Goal: Task Accomplishment & Management: Use online tool/utility

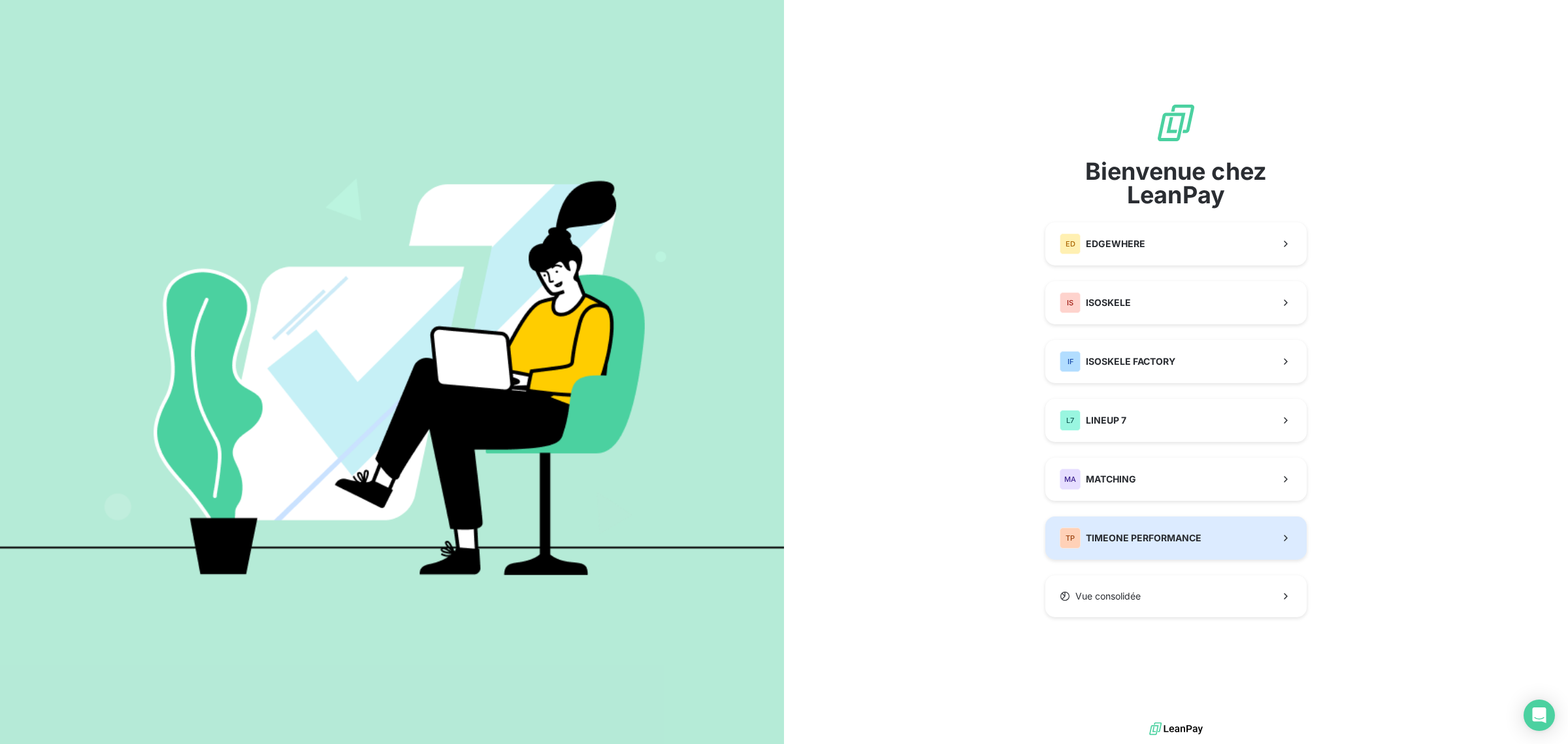
click at [1158, 534] on span "TIMEONE PERFORMANCE" at bounding box center [1143, 538] width 116 height 13
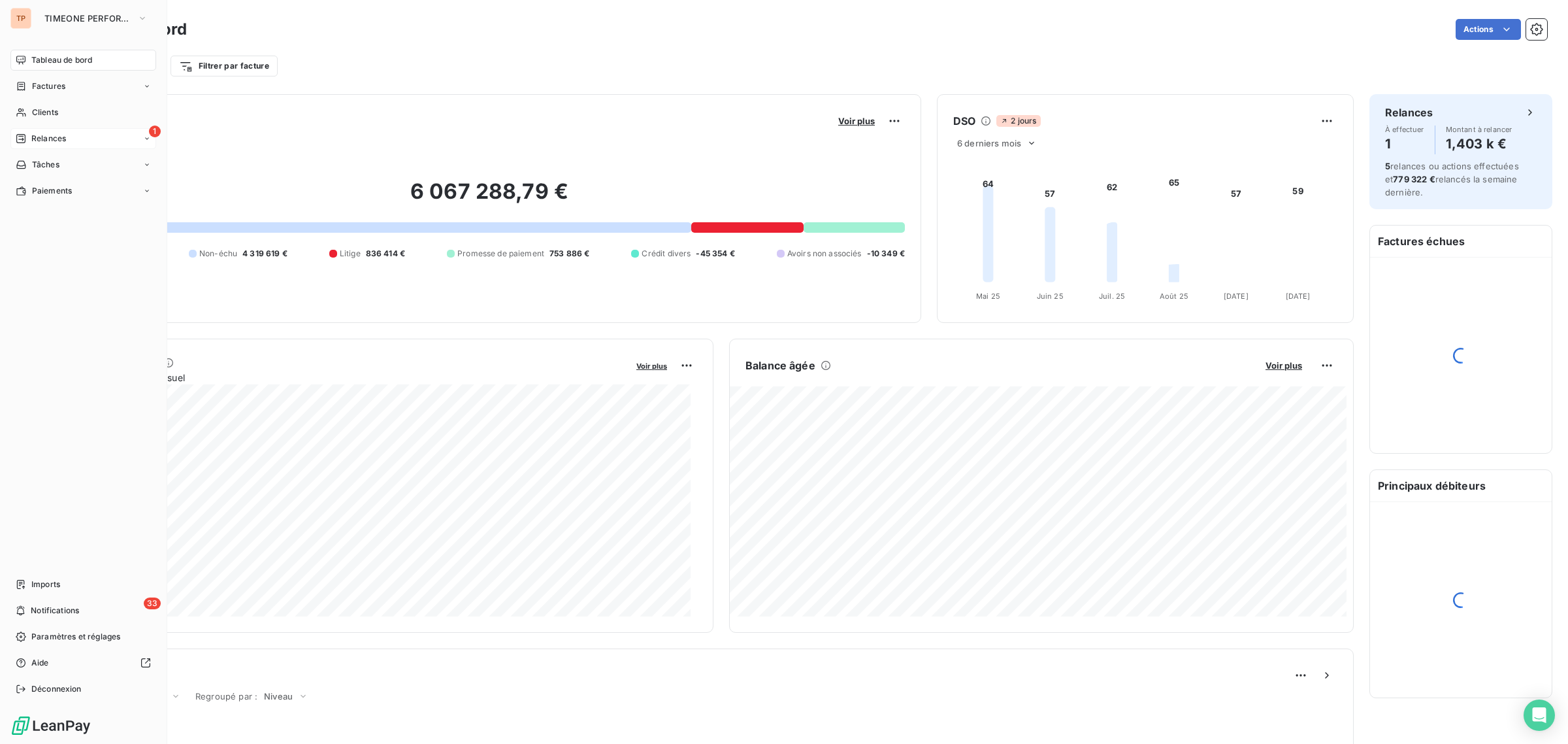
click at [59, 139] on span "Relances" at bounding box center [49, 139] width 35 height 12
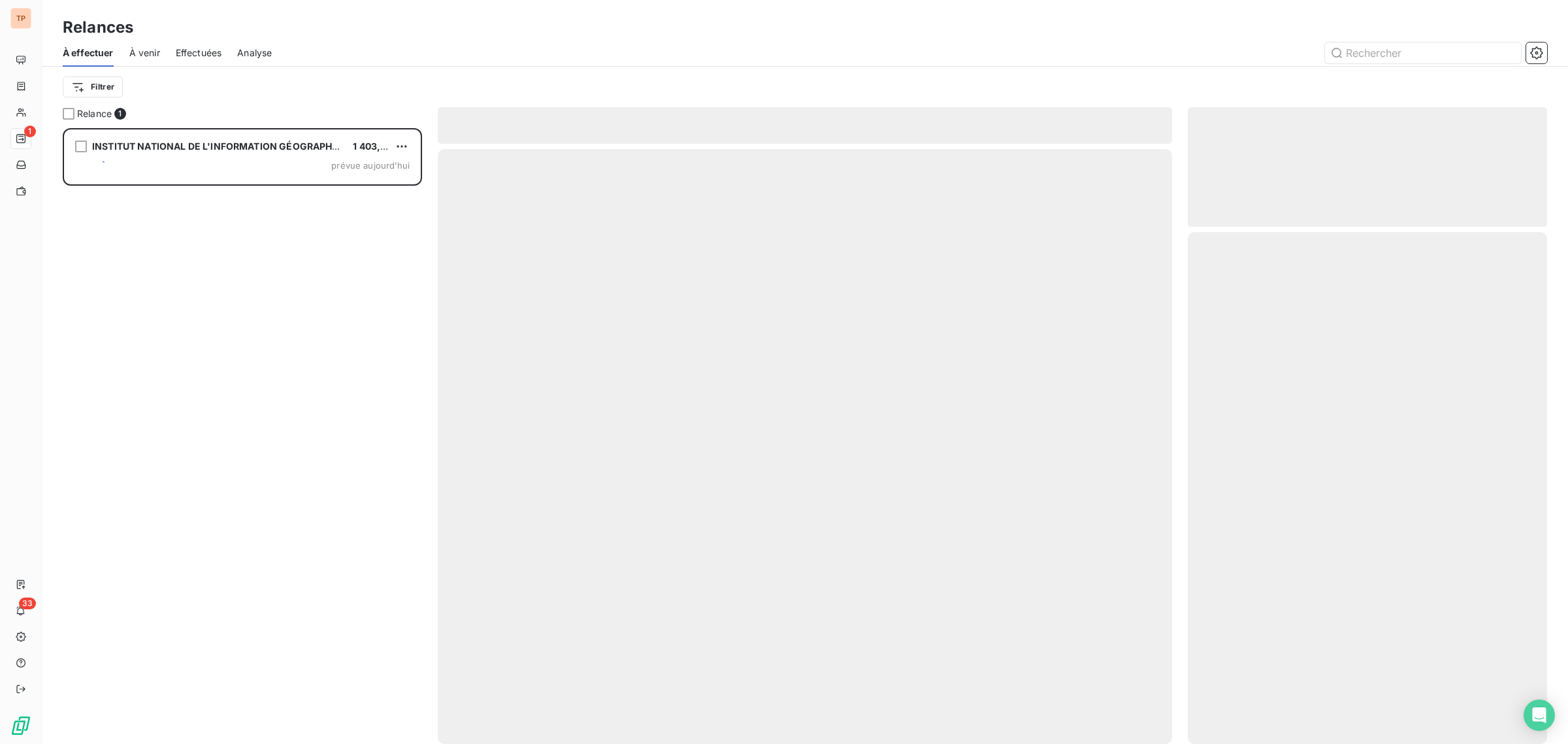
scroll to position [605, 347]
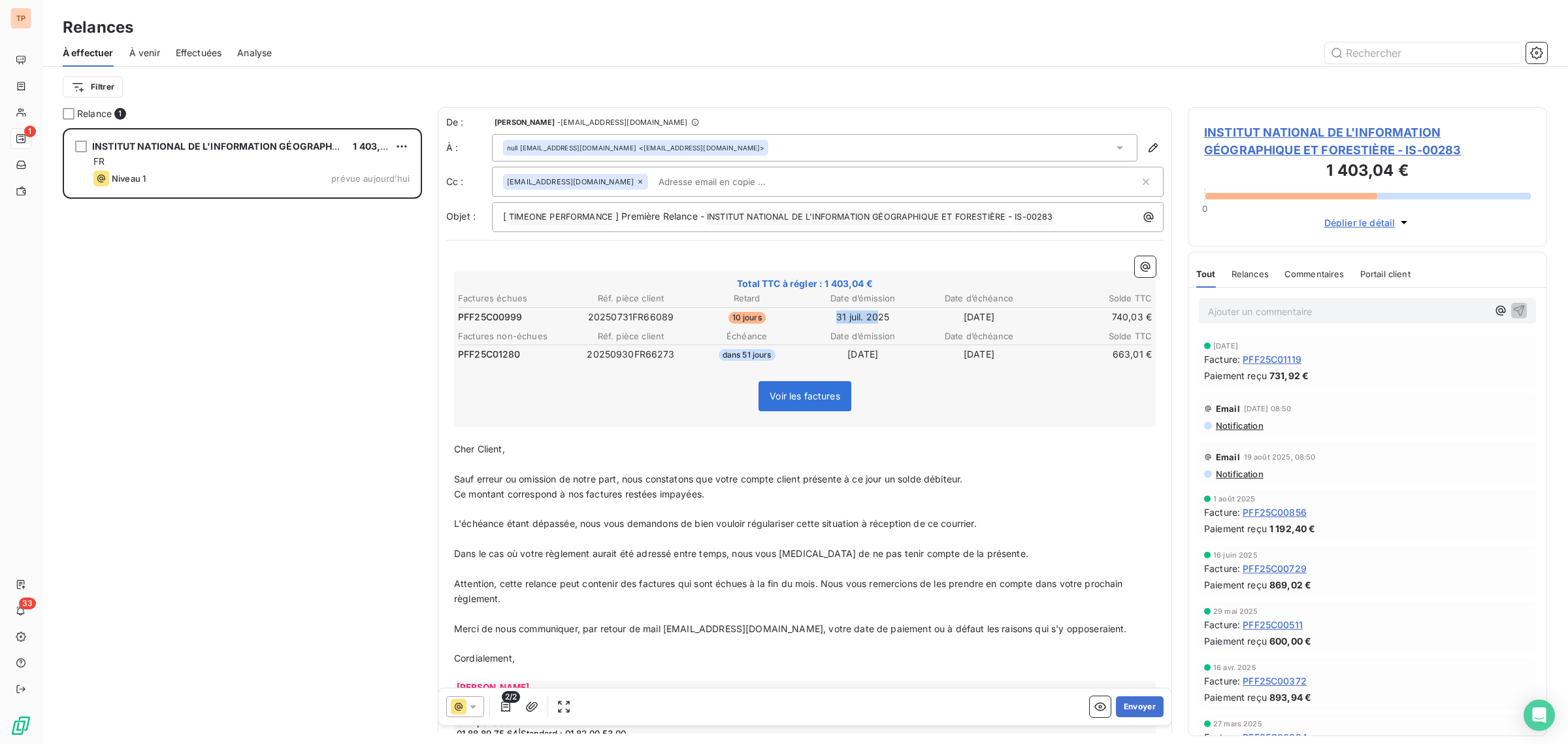
drag, startPoint x: 832, startPoint y: 316, endPoint x: 870, endPoint y: 318, distance: 38.1
click at [870, 318] on td "31 juil. 2025" at bounding box center [863, 317] width 115 height 14
drag, startPoint x: 703, startPoint y: 216, endPoint x: 983, endPoint y: 218, distance: 280.0
click at [976, 218] on p "[ TIMEONE PERFORMANCE ﻿ ] Première Relance - INSTITUT NATIONAL DE L'INFORMATION…" at bounding box center [831, 217] width 656 height 16
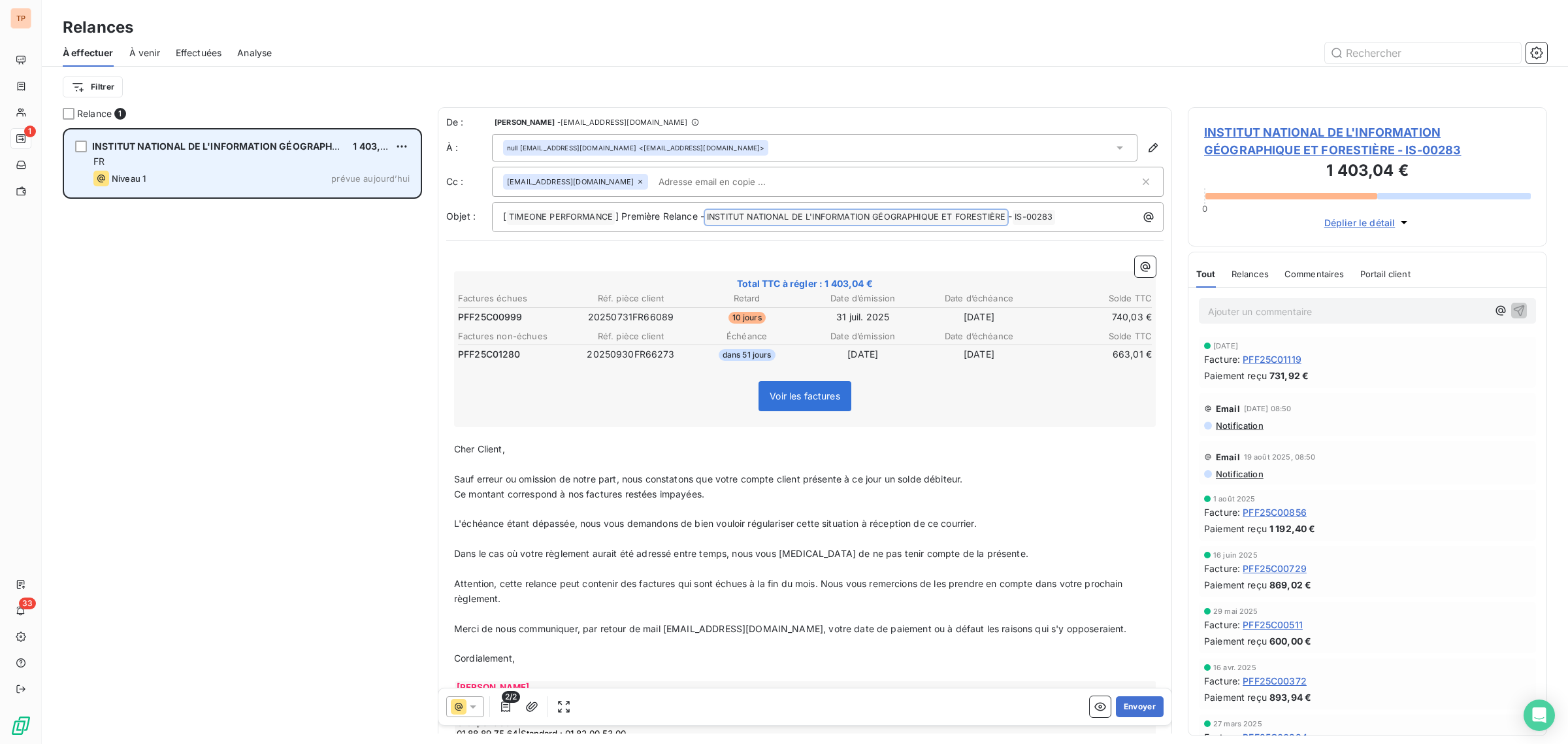
click at [412, 147] on div "INSTITUT NATIONAL DE L'INFORMATION GÉOGRAPHIQUE ET FORESTIÈRE 1 403,04 € FR Niv…" at bounding box center [242, 163] width 356 height 66
click at [408, 146] on html "TP 1 33 Relances À effectuer À venir Effectuées Analyse Filtrer Relance 1 INSTI…" at bounding box center [784, 372] width 1568 height 744
click at [387, 168] on div "Replanifier cette action" at bounding box center [345, 172] width 117 height 21
select select "9"
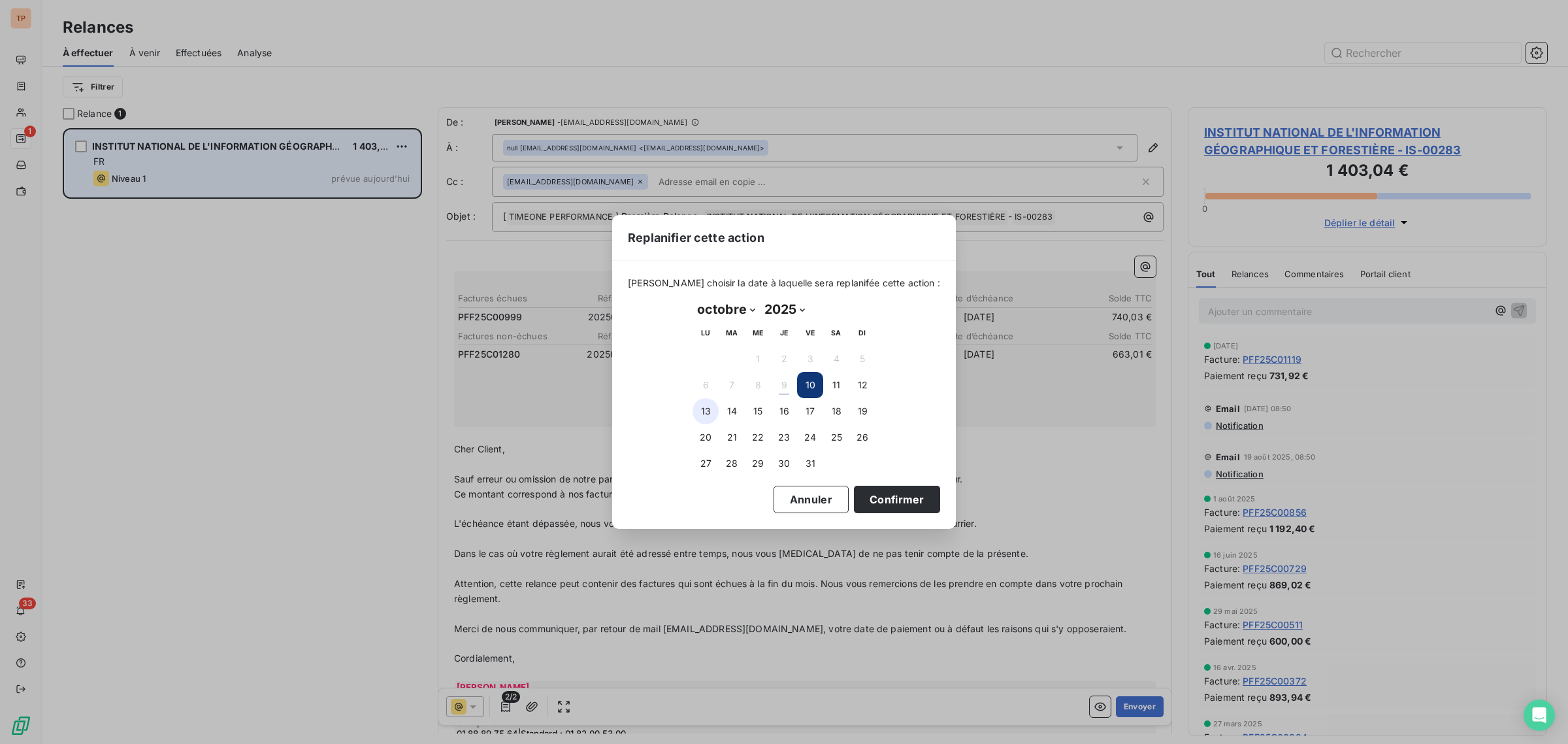
click at [701, 416] on button "13" at bounding box center [705, 411] width 26 height 26
click at [880, 493] on button "Confirmer" at bounding box center [897, 499] width 86 height 28
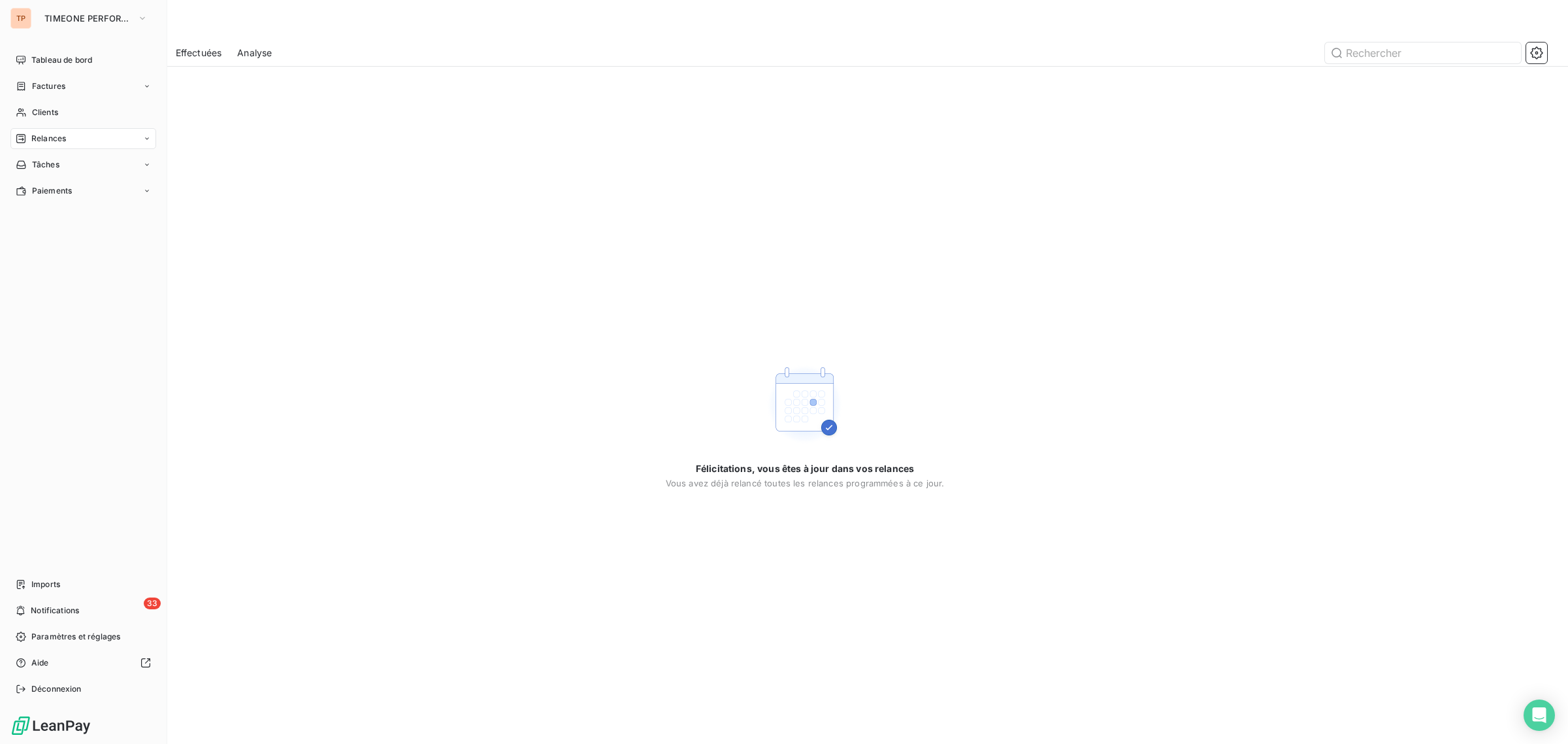
click at [18, 12] on div "TP" at bounding box center [21, 18] width 21 height 21
click at [60, 20] on span "TIMEONE PERFORMANCE" at bounding box center [88, 18] width 87 height 11
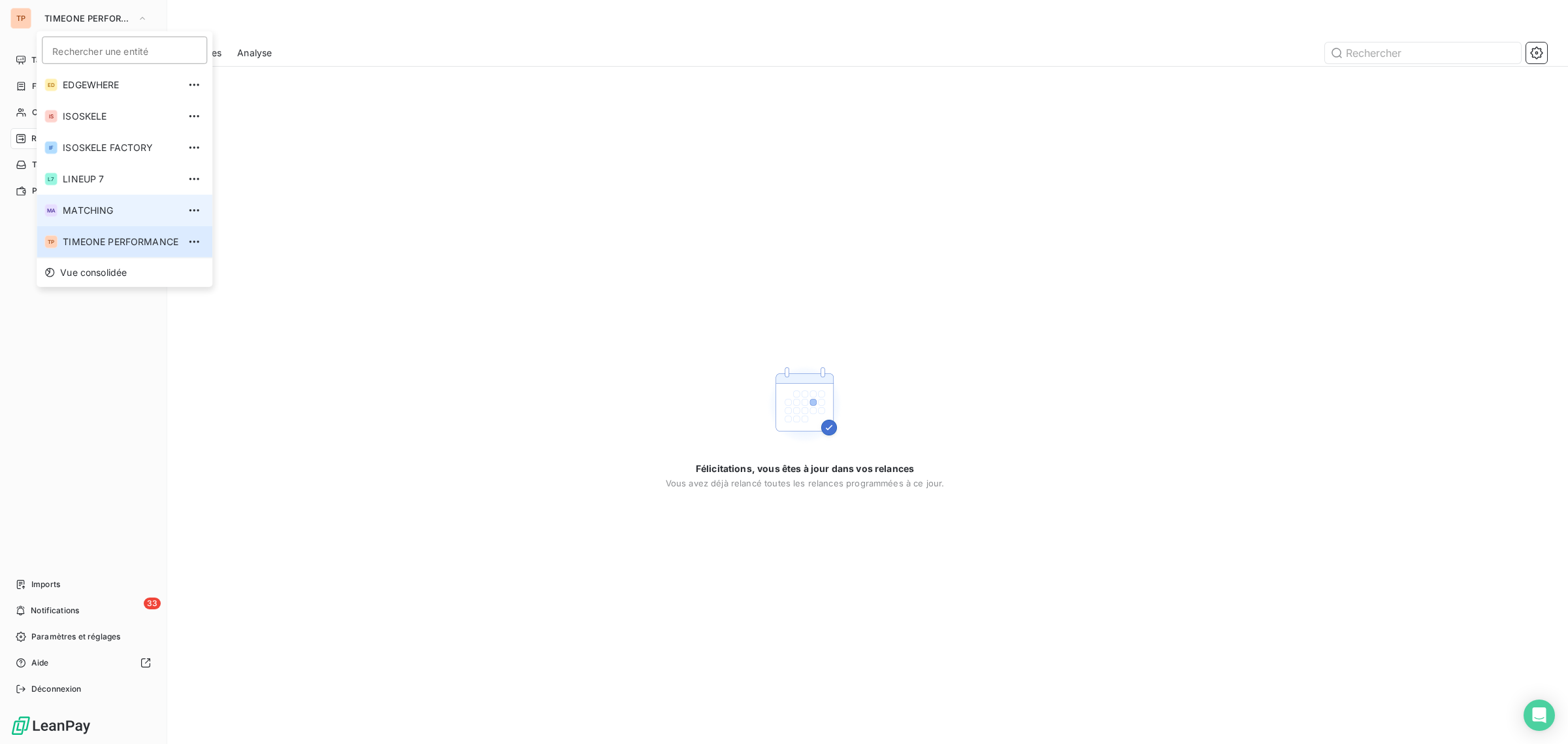
click at [135, 199] on li "MA MATCHING" at bounding box center [124, 211] width 176 height 32
